Goal: Complete application form

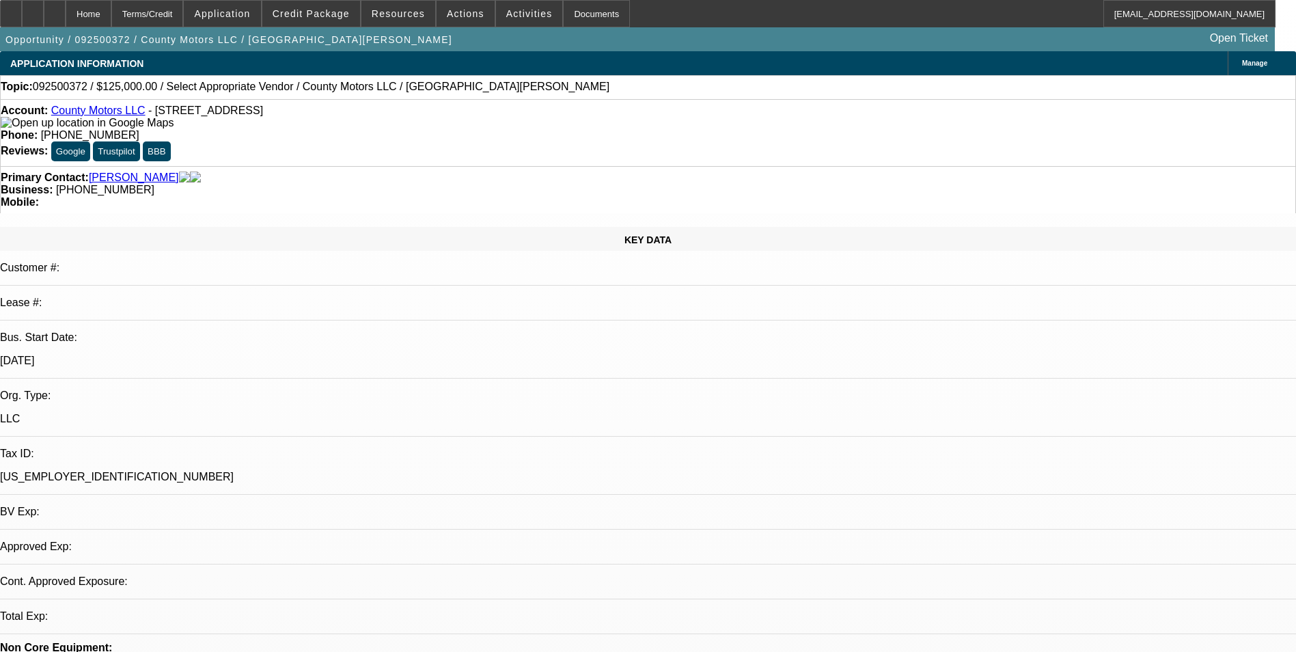
select select "0"
select select "2"
select select "0.1"
select select "1"
select select "2"
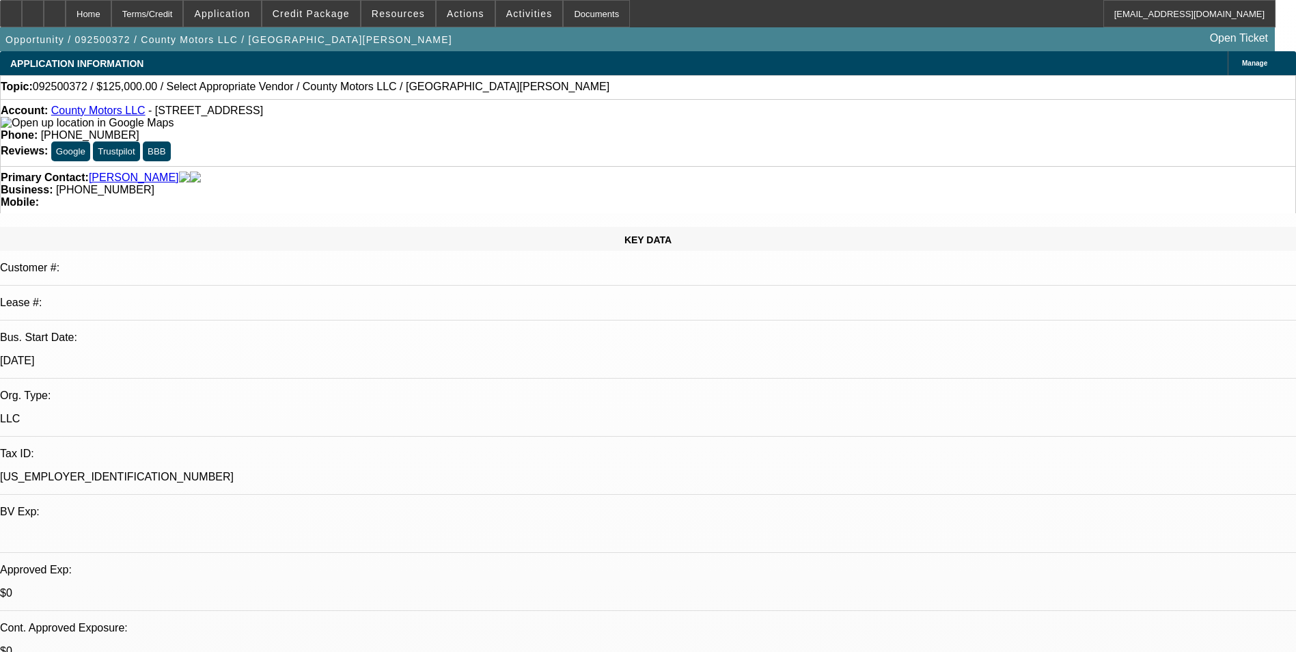
select select "4"
click at [332, 15] on span "Credit Package" at bounding box center [311, 13] width 77 height 11
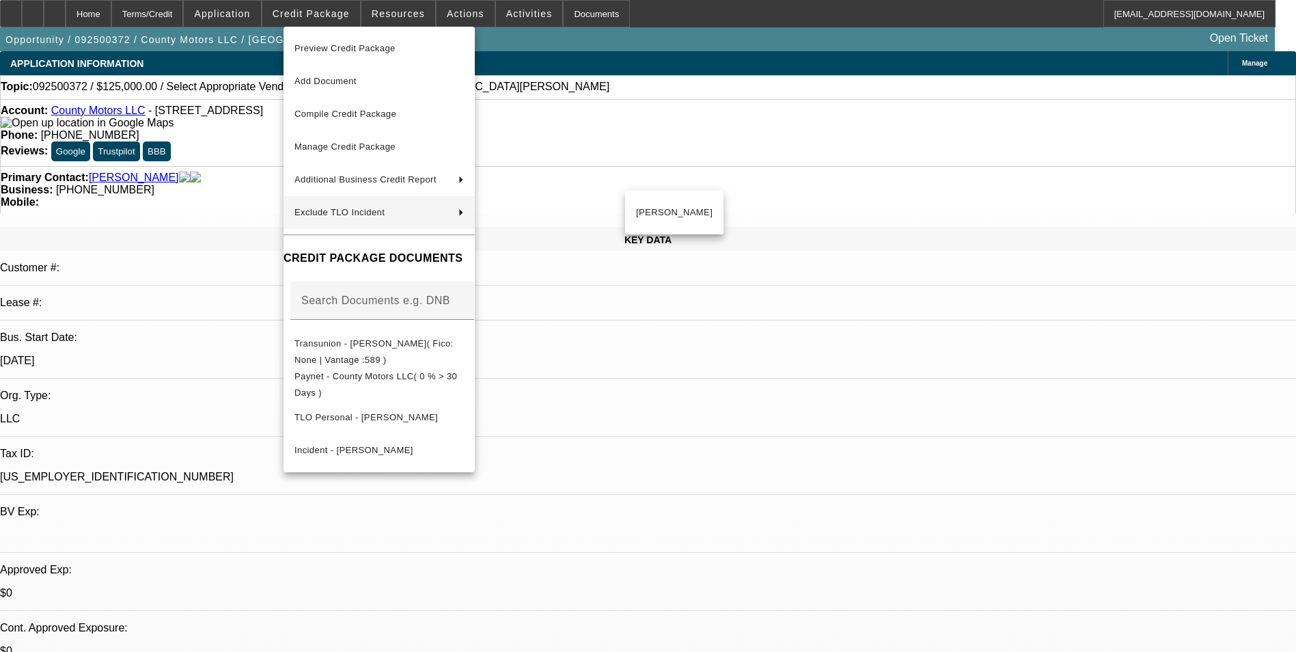
click at [693, 384] on div at bounding box center [648, 326] width 1296 height 652
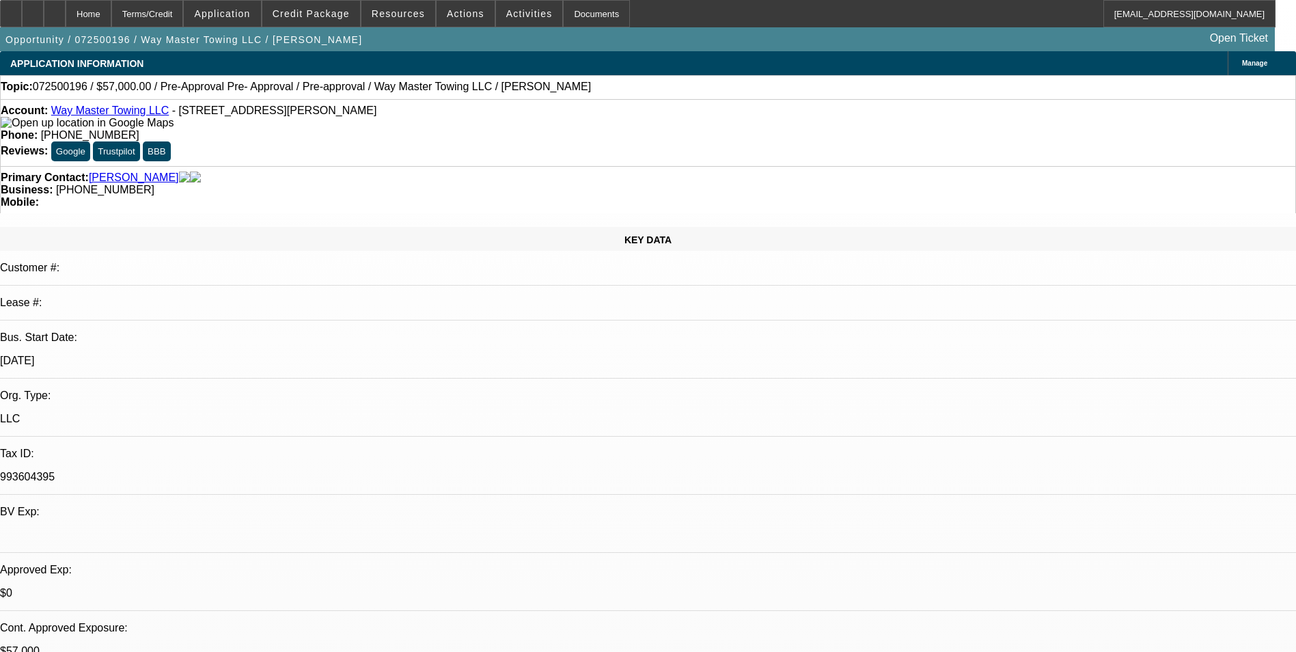
select select "2"
select select "0.1"
select select "4"
select select "2"
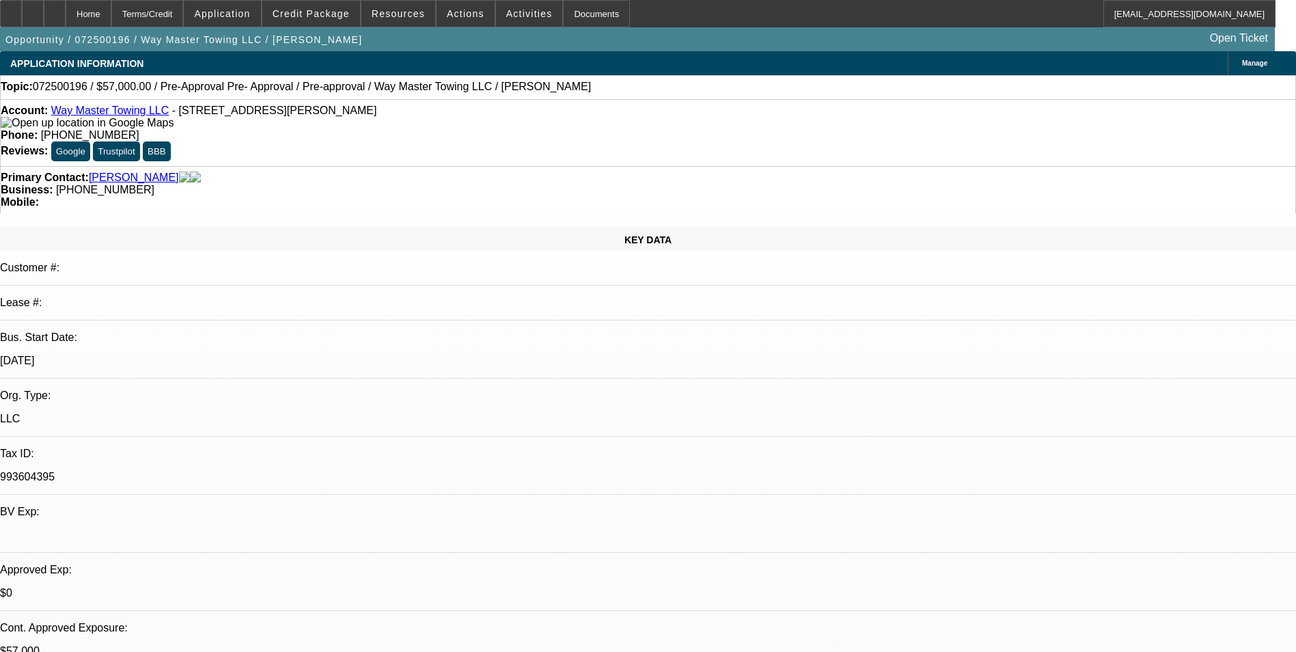
select select "2"
select select "0.1"
select select "4"
select select "0"
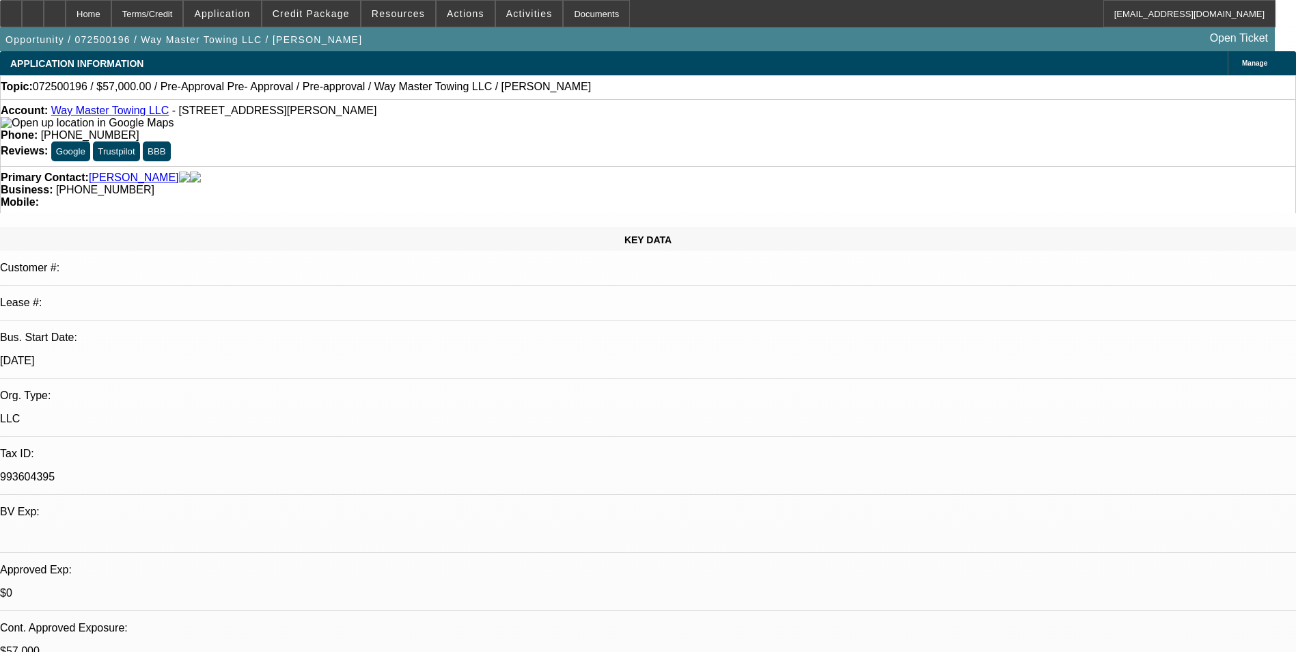
select select "0.1"
select select "4"
select select "0"
select select "0.1"
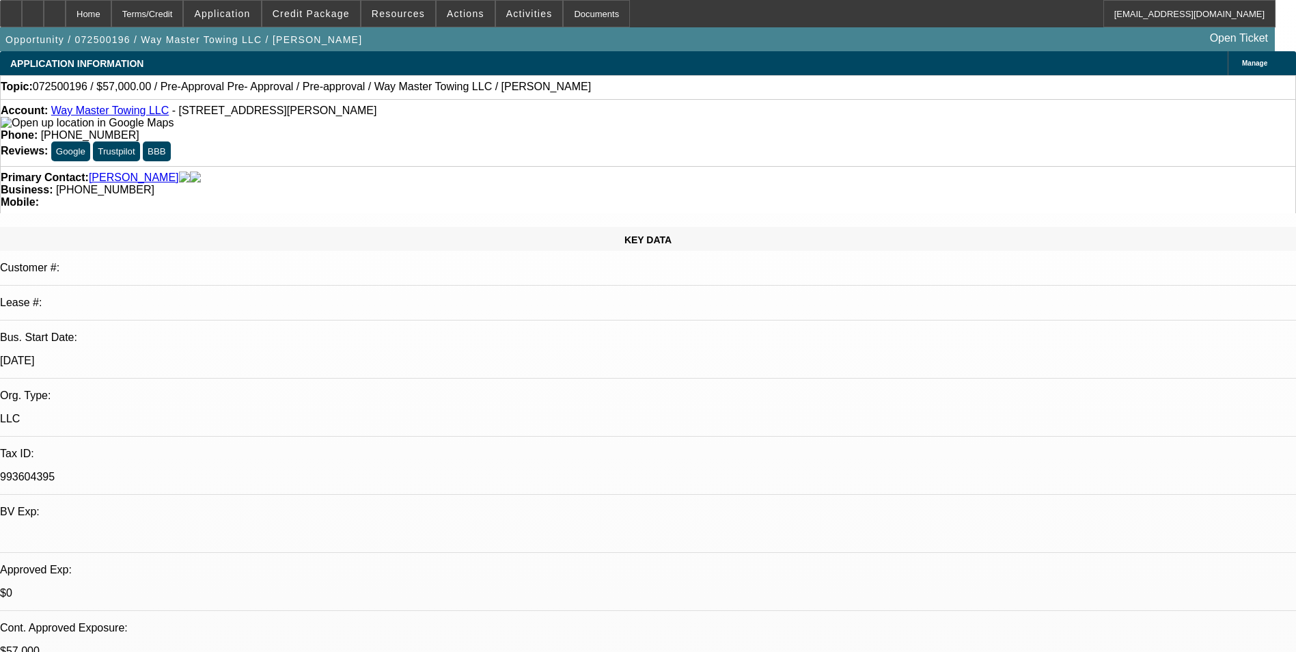
select select "4"
